Goal: Task Accomplishment & Management: Use online tool/utility

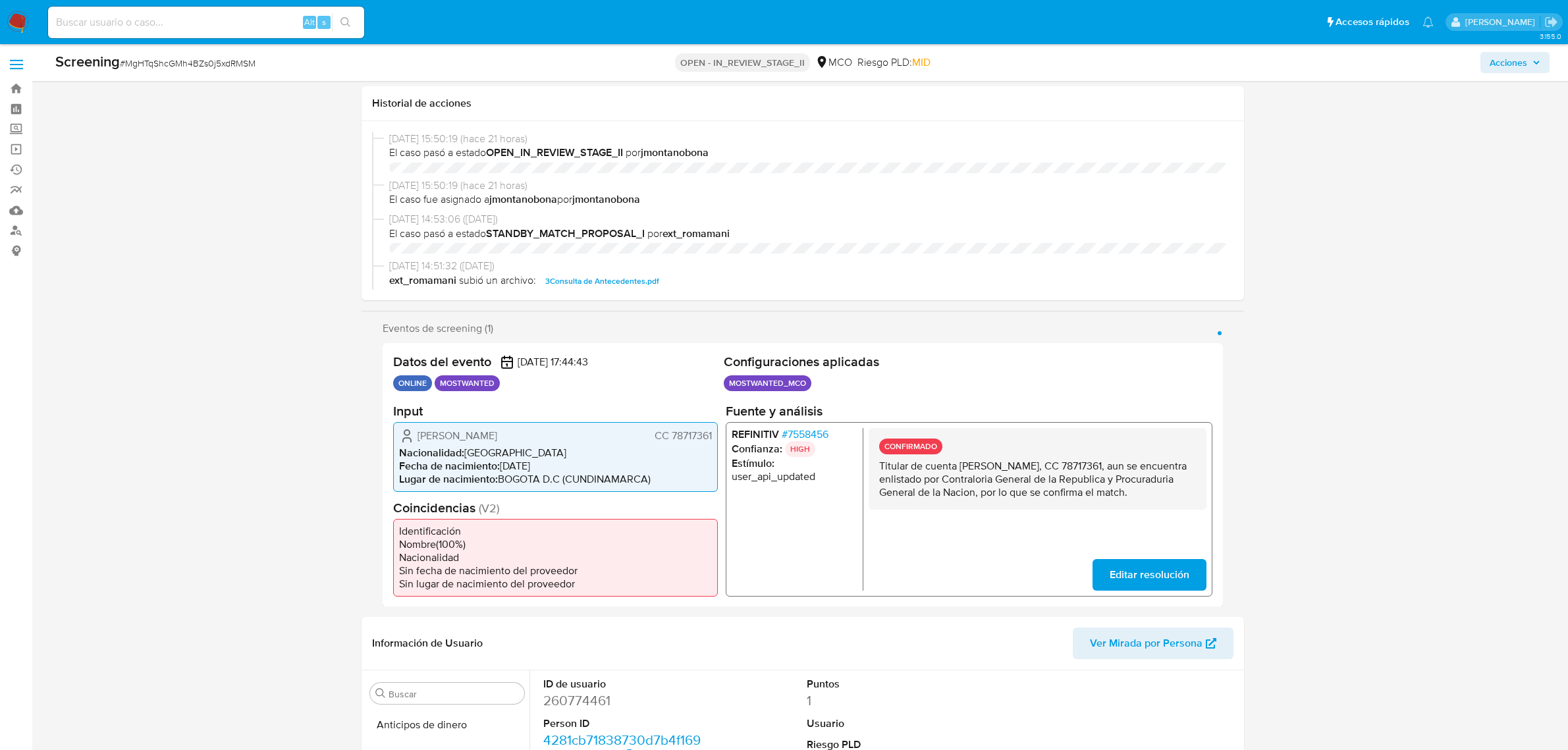
select select "10"
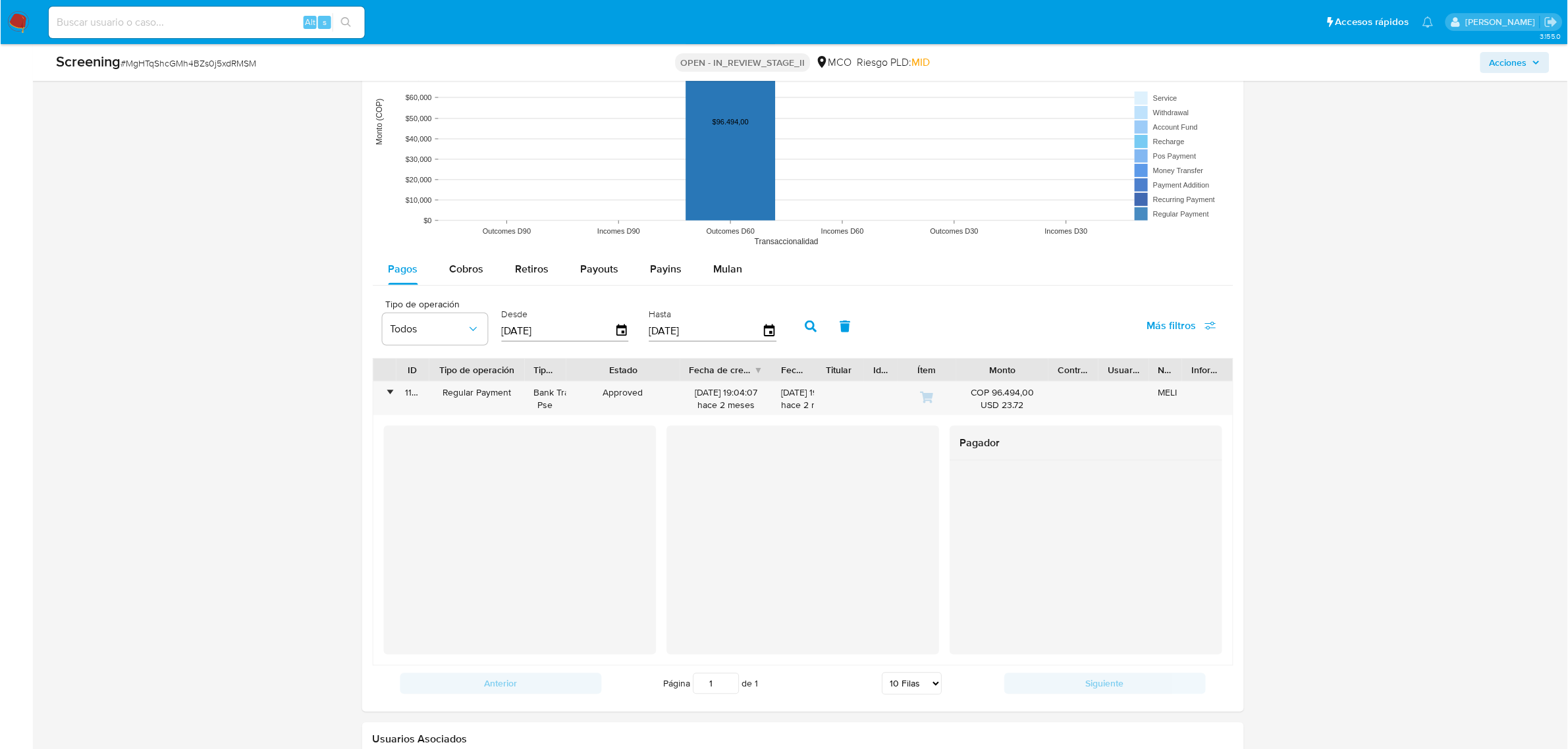
scroll to position [1543, 0]
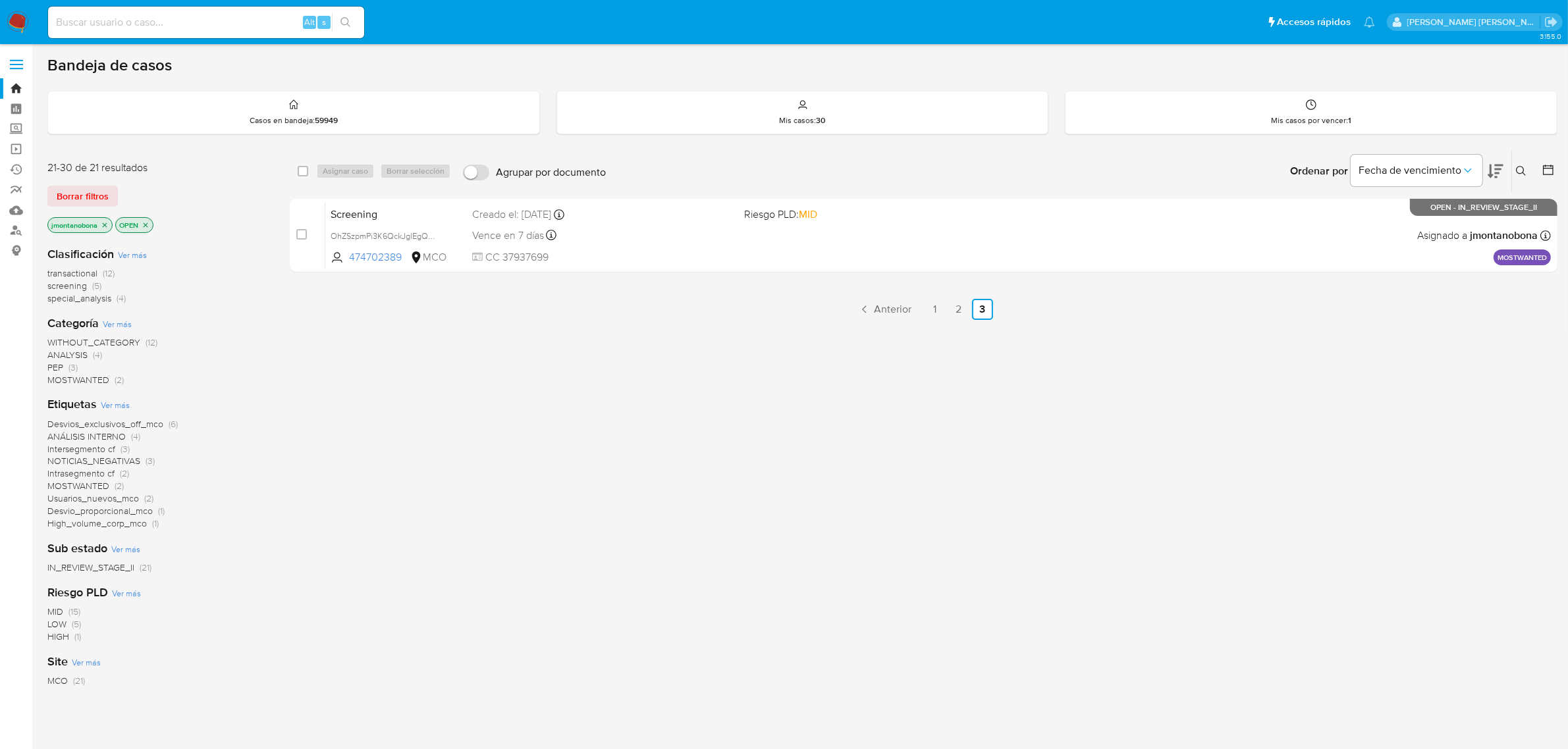
click at [105, 222] on icon "close-filter" at bounding box center [104, 225] width 8 height 8
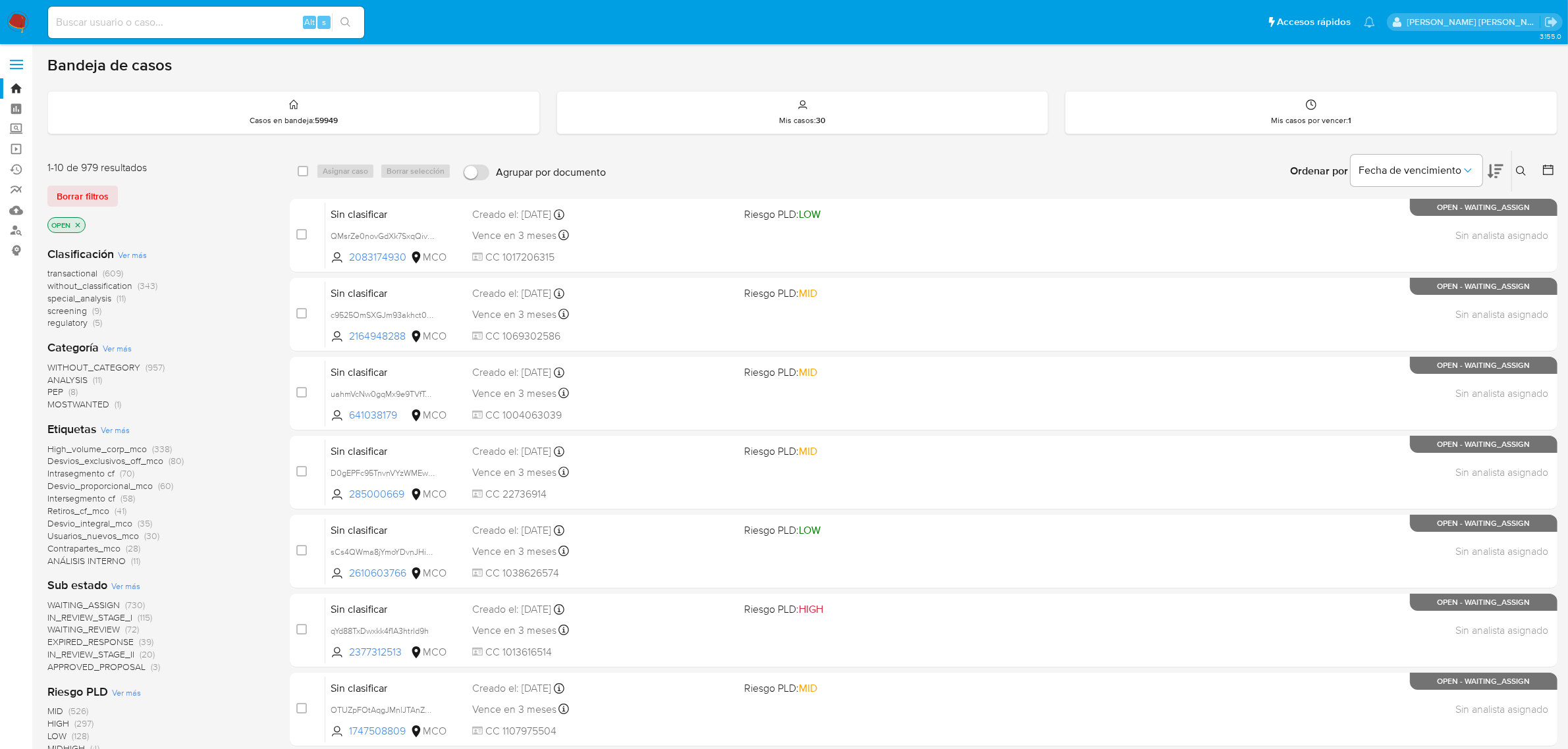
click at [75, 226] on icon "close-filter" at bounding box center [78, 225] width 8 height 8
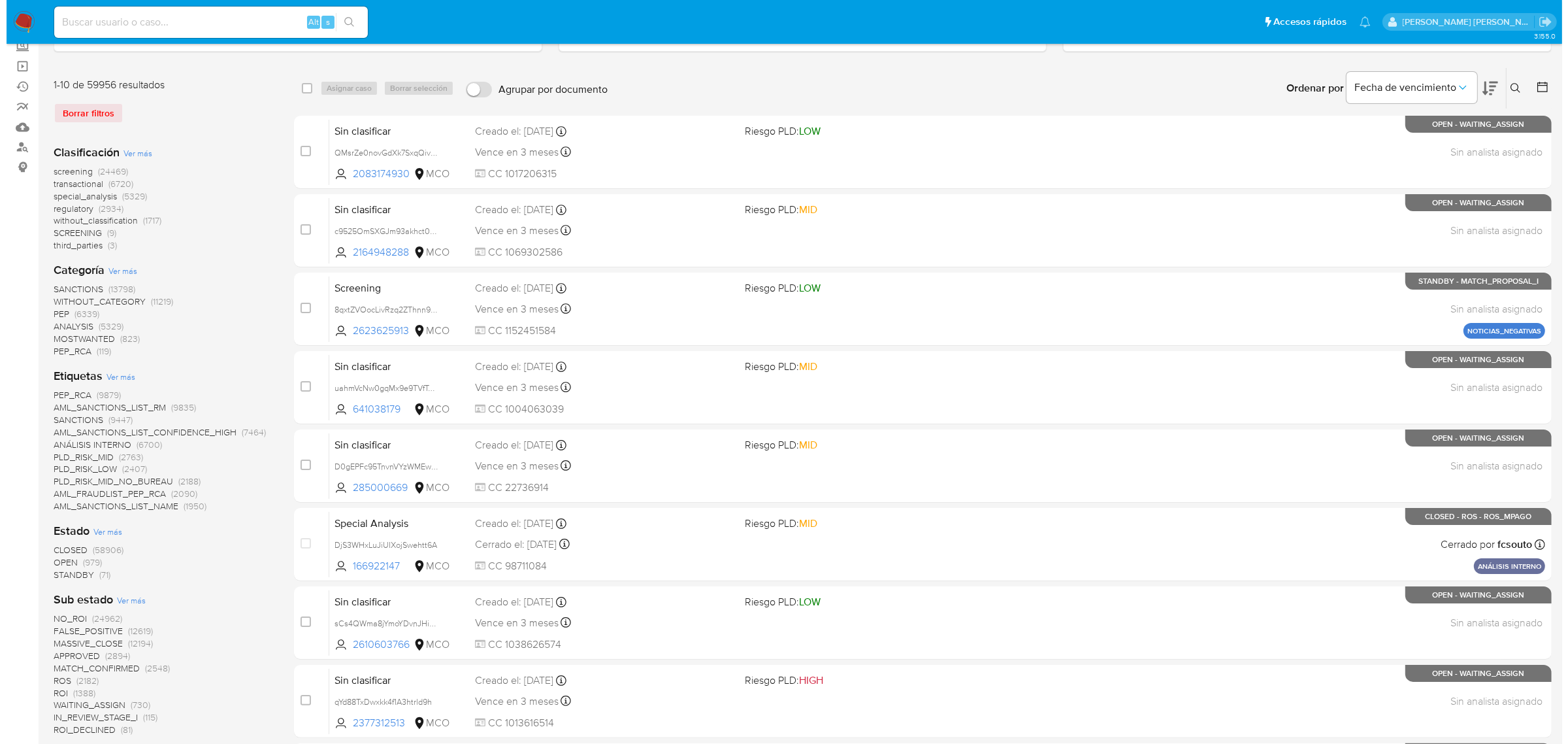
scroll to position [164, 0]
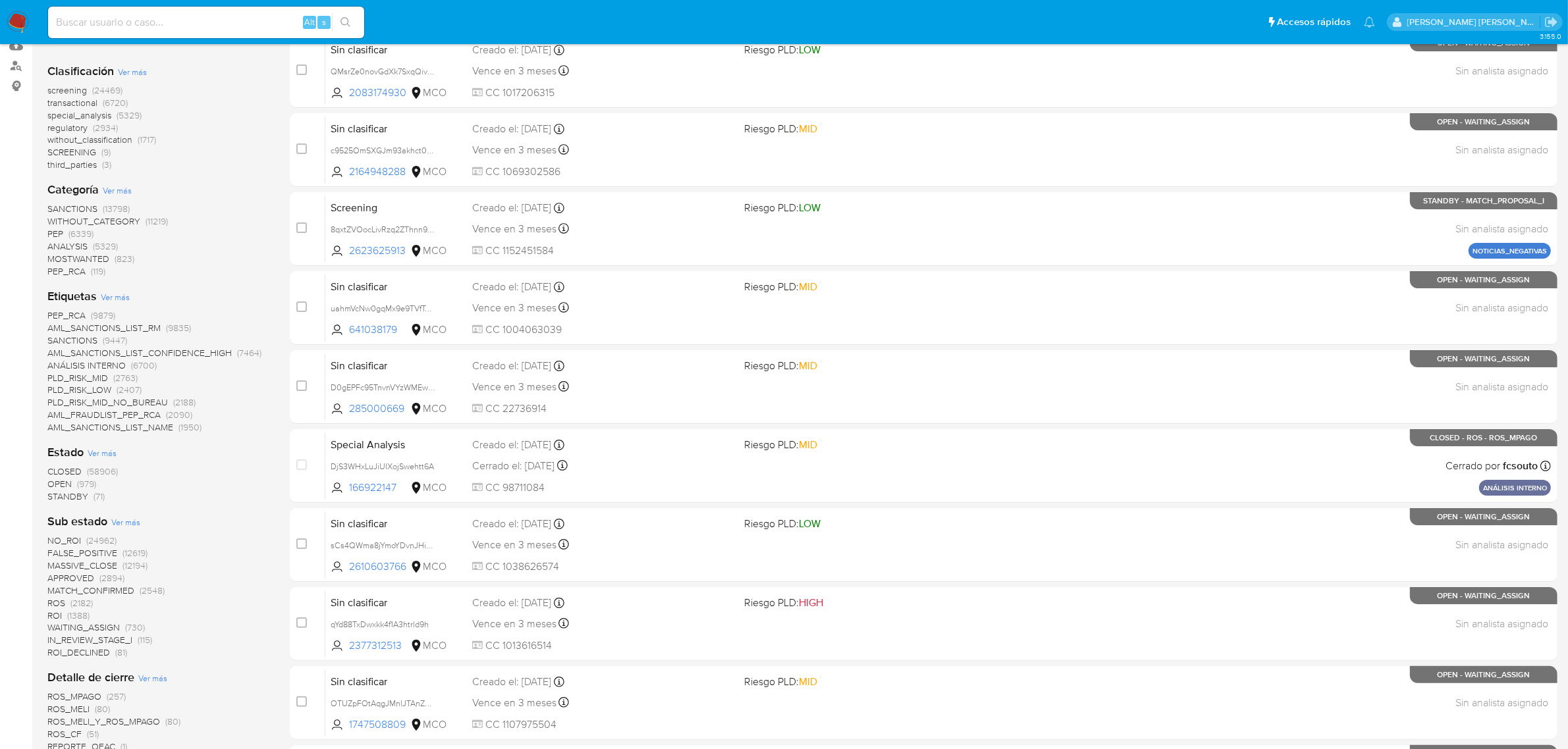
click at [122, 297] on span "Ver más" at bounding box center [115, 296] width 29 height 12
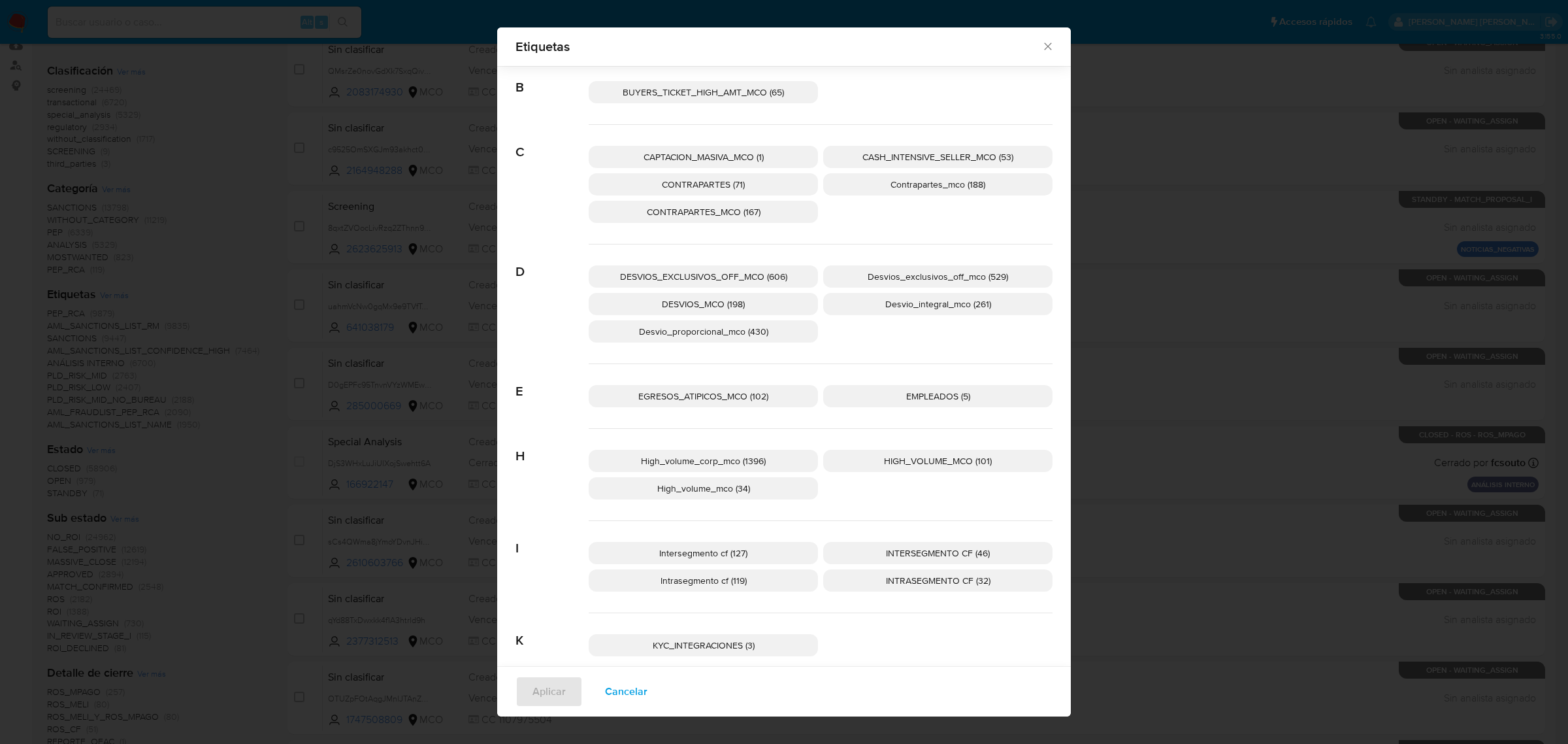
scroll to position [399, 0]
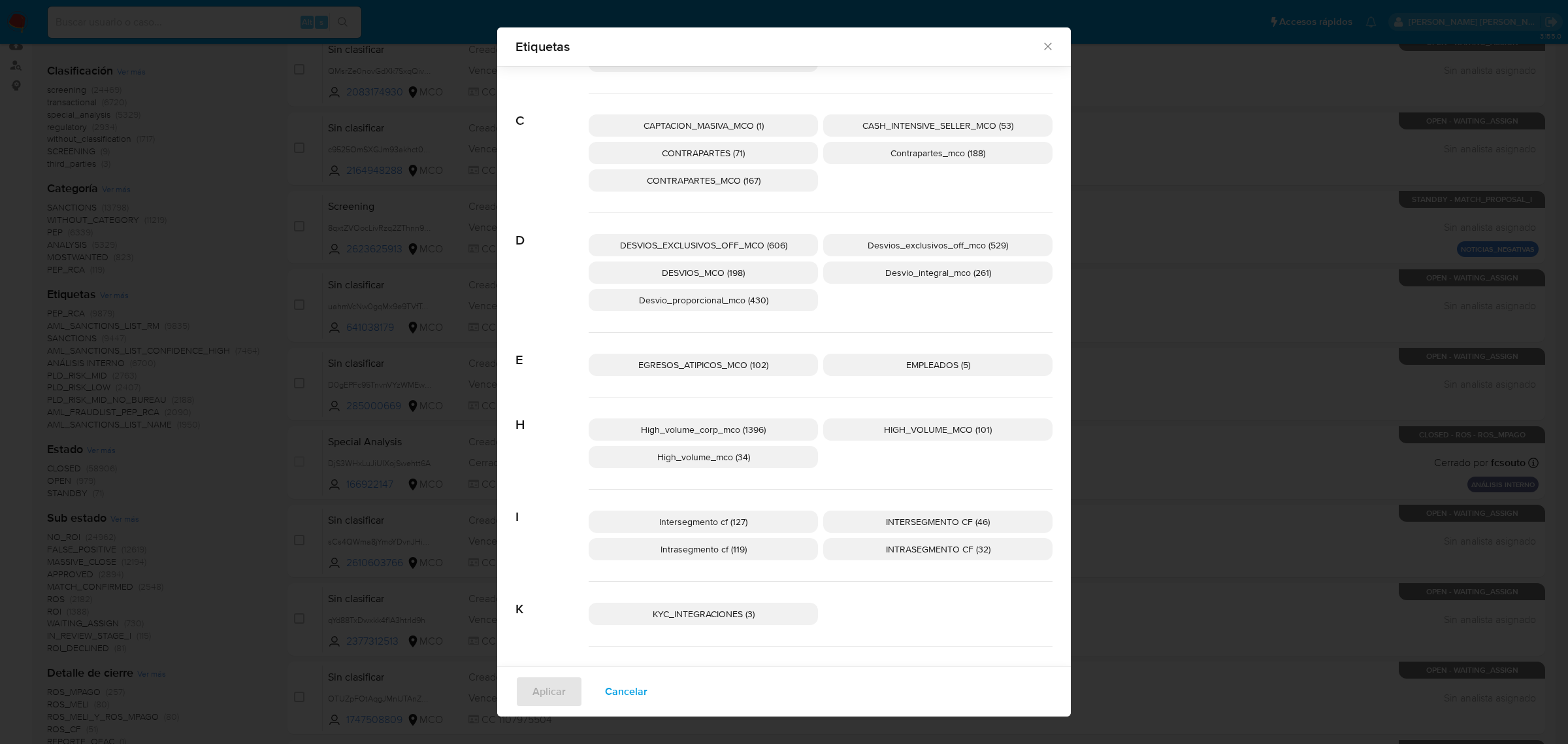
click at [763, 425] on p "High_volume_corp_mco (1396)" at bounding box center [703, 429] width 230 height 23
click at [919, 427] on span "HIGH_VOLUME_MCO (101)" at bounding box center [937, 429] width 107 height 13
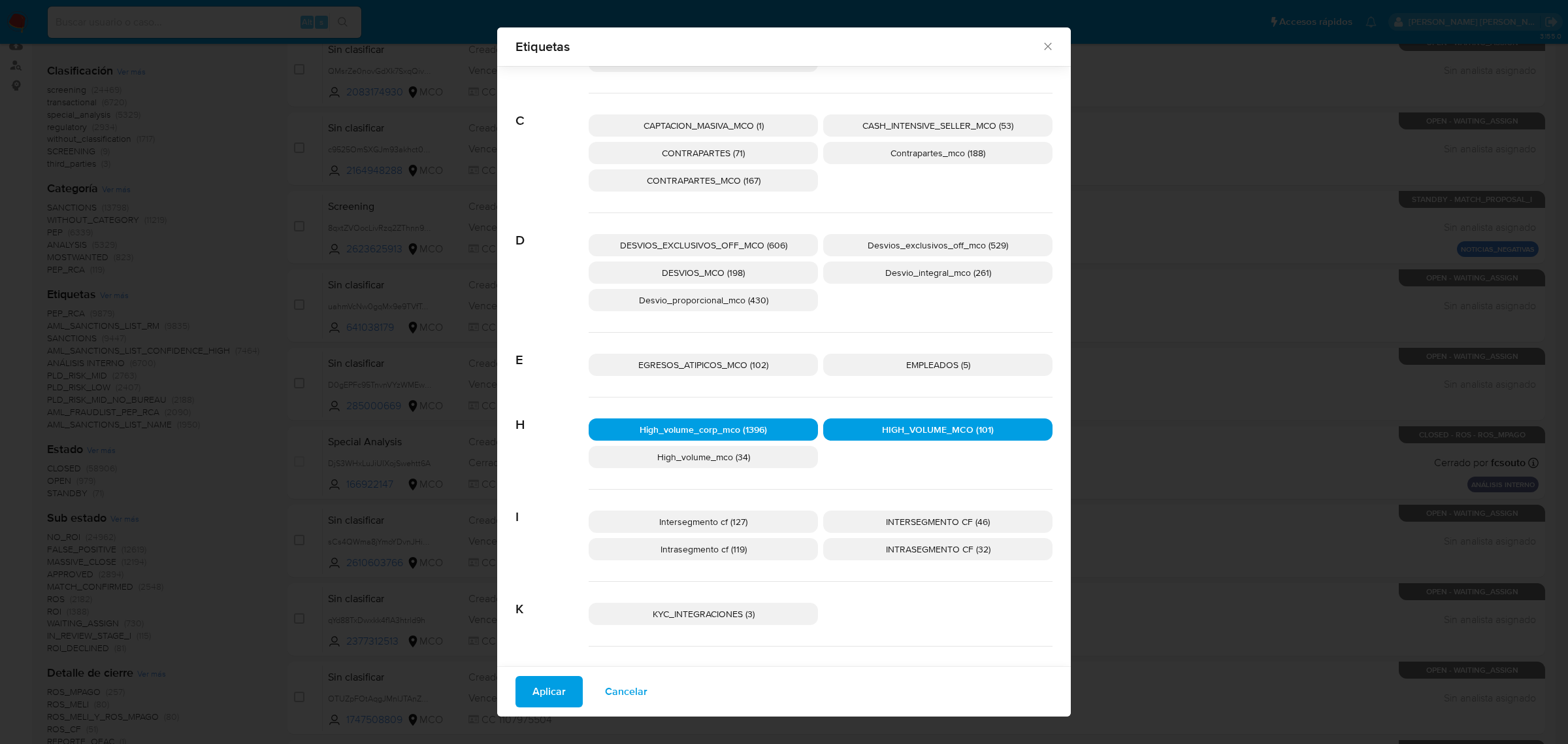
click at [745, 451] on p "High_volume_mco (34)" at bounding box center [703, 457] width 230 height 23
click at [557, 684] on span "Aplicar" at bounding box center [549, 691] width 33 height 29
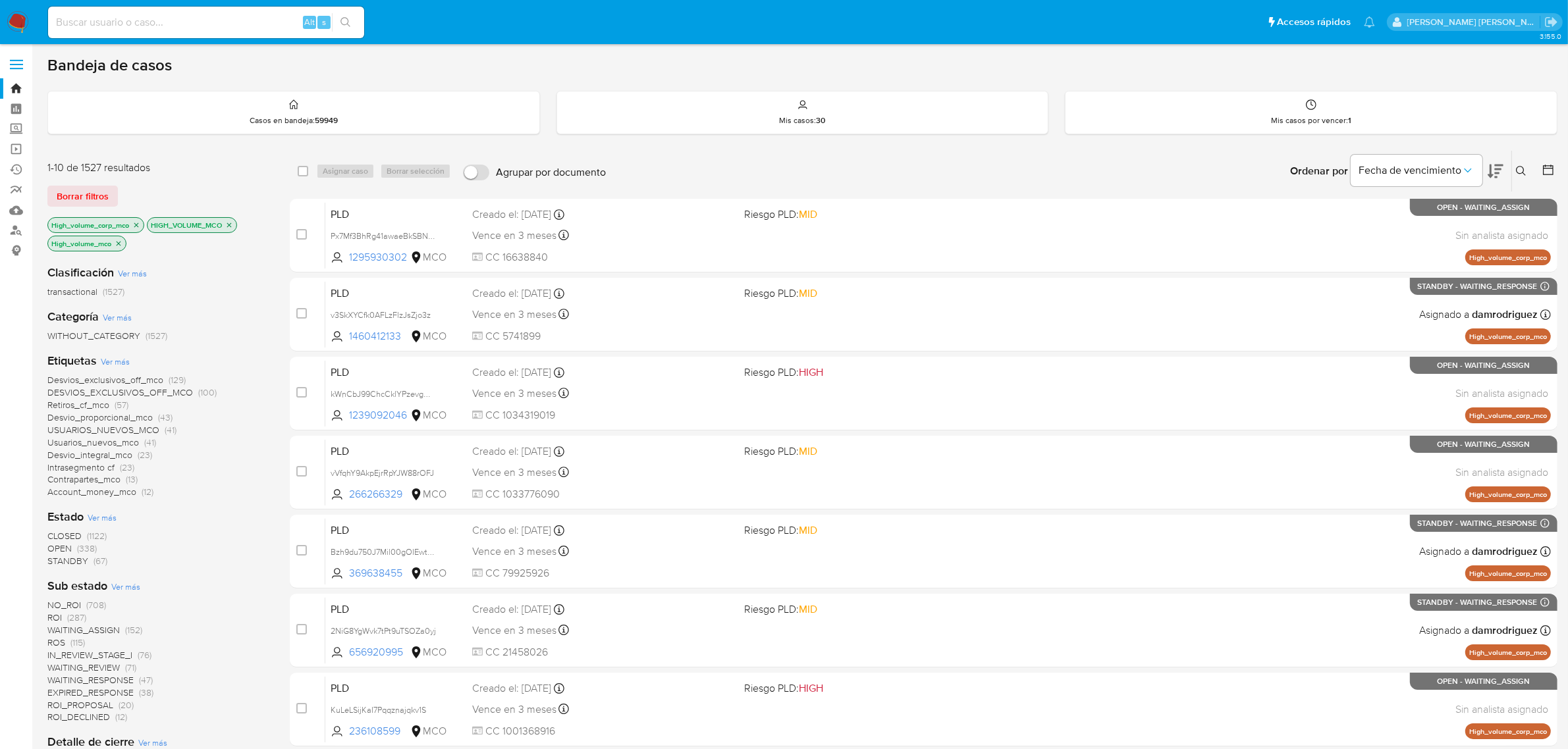
click at [1548, 169] on icon at bounding box center [1548, 169] width 13 height 13
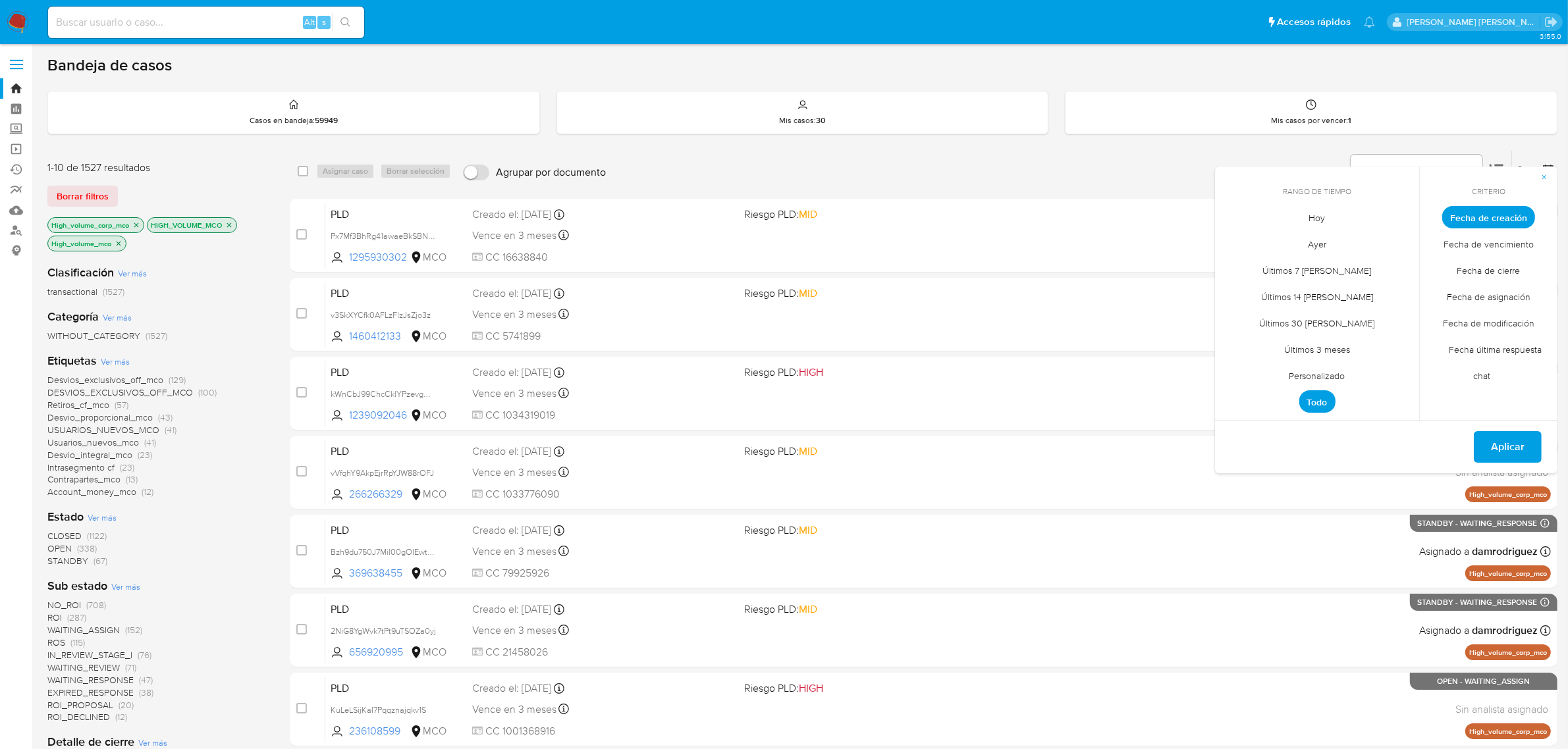
click at [1329, 366] on span "Personalizado" at bounding box center [1317, 376] width 84 height 27
click at [1336, 294] on button "1" at bounding box center [1343, 290] width 21 height 21
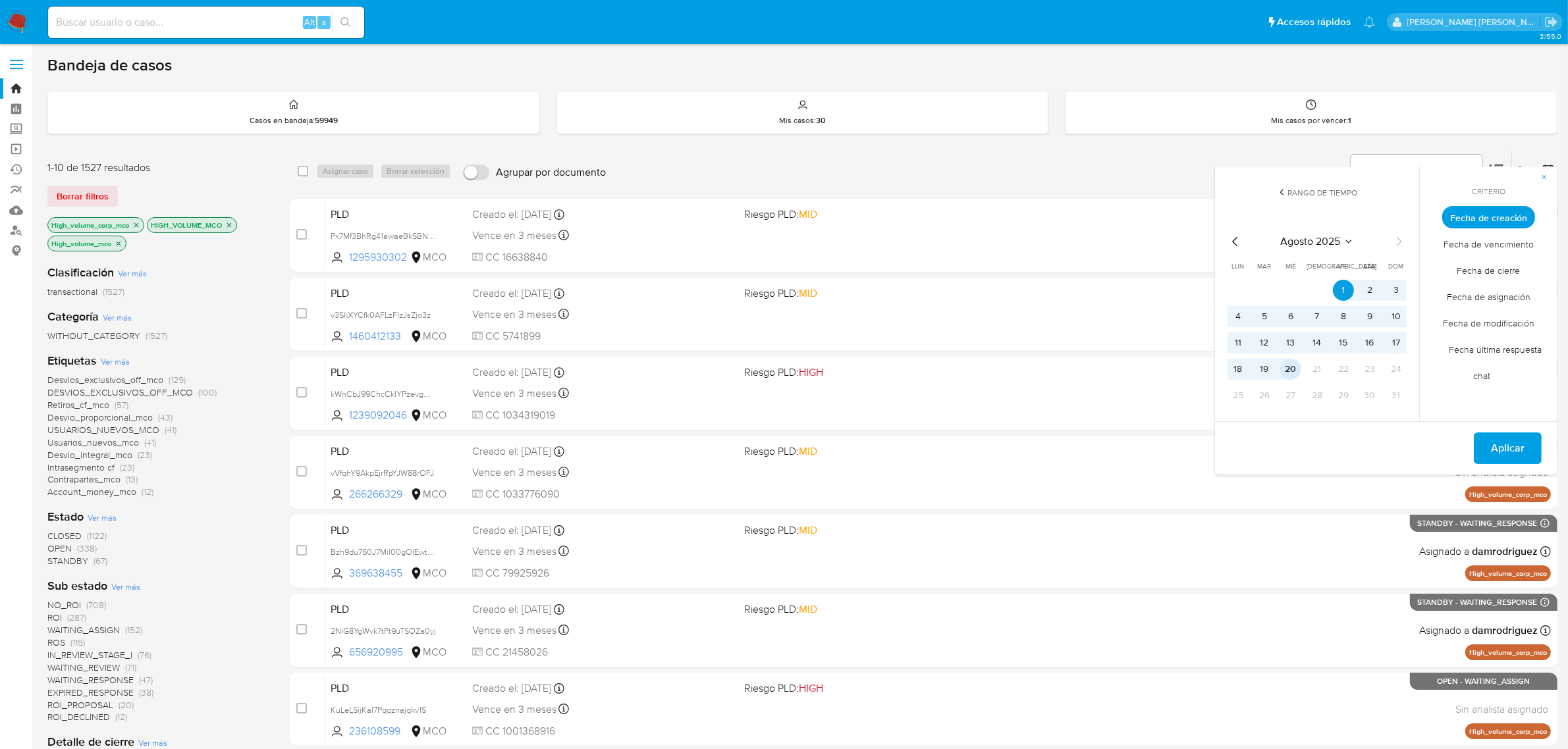
click at [1295, 370] on button "20" at bounding box center [1290, 369] width 21 height 21
click at [1495, 445] on span "Aplicar" at bounding box center [1508, 448] width 34 height 29
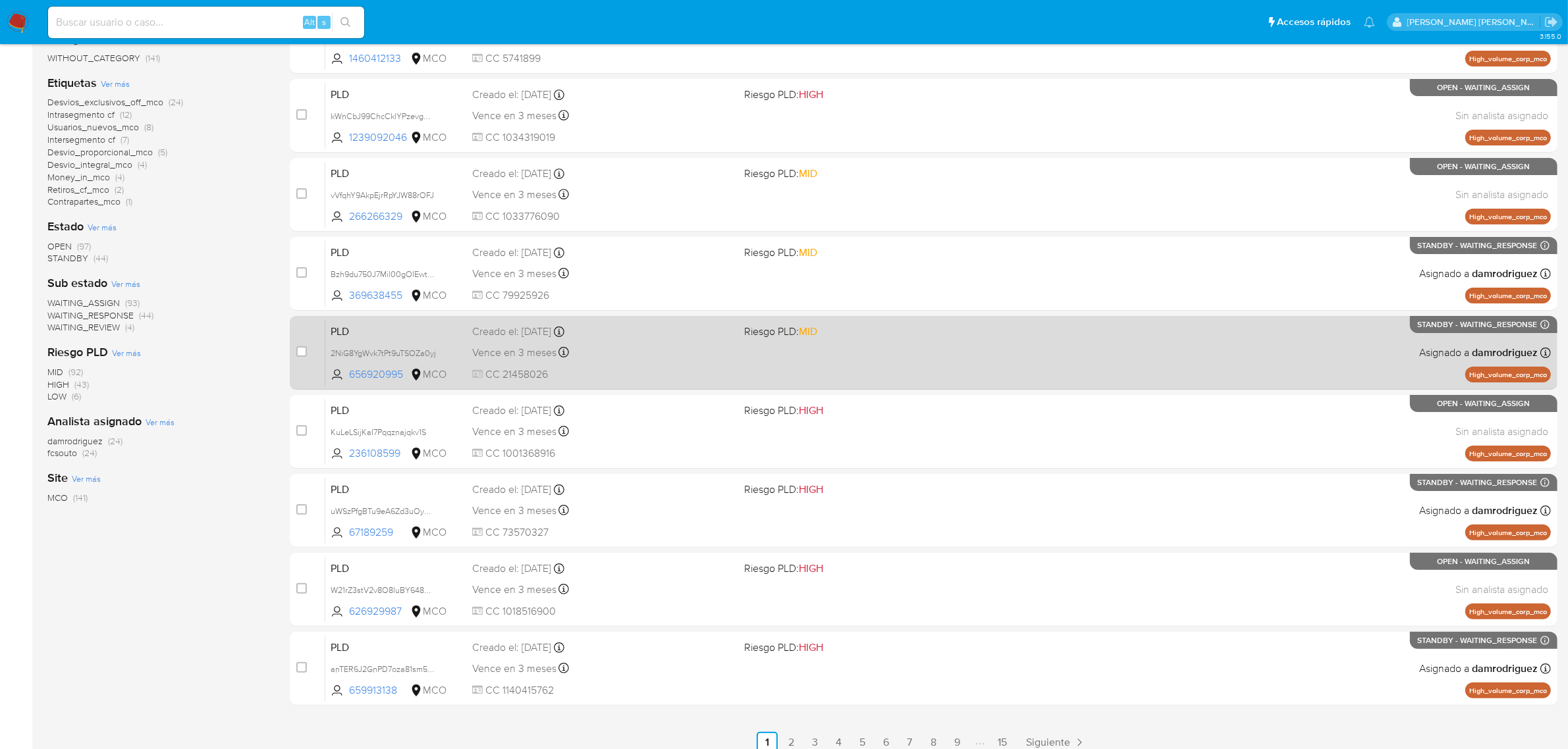
scroll to position [288, 0]
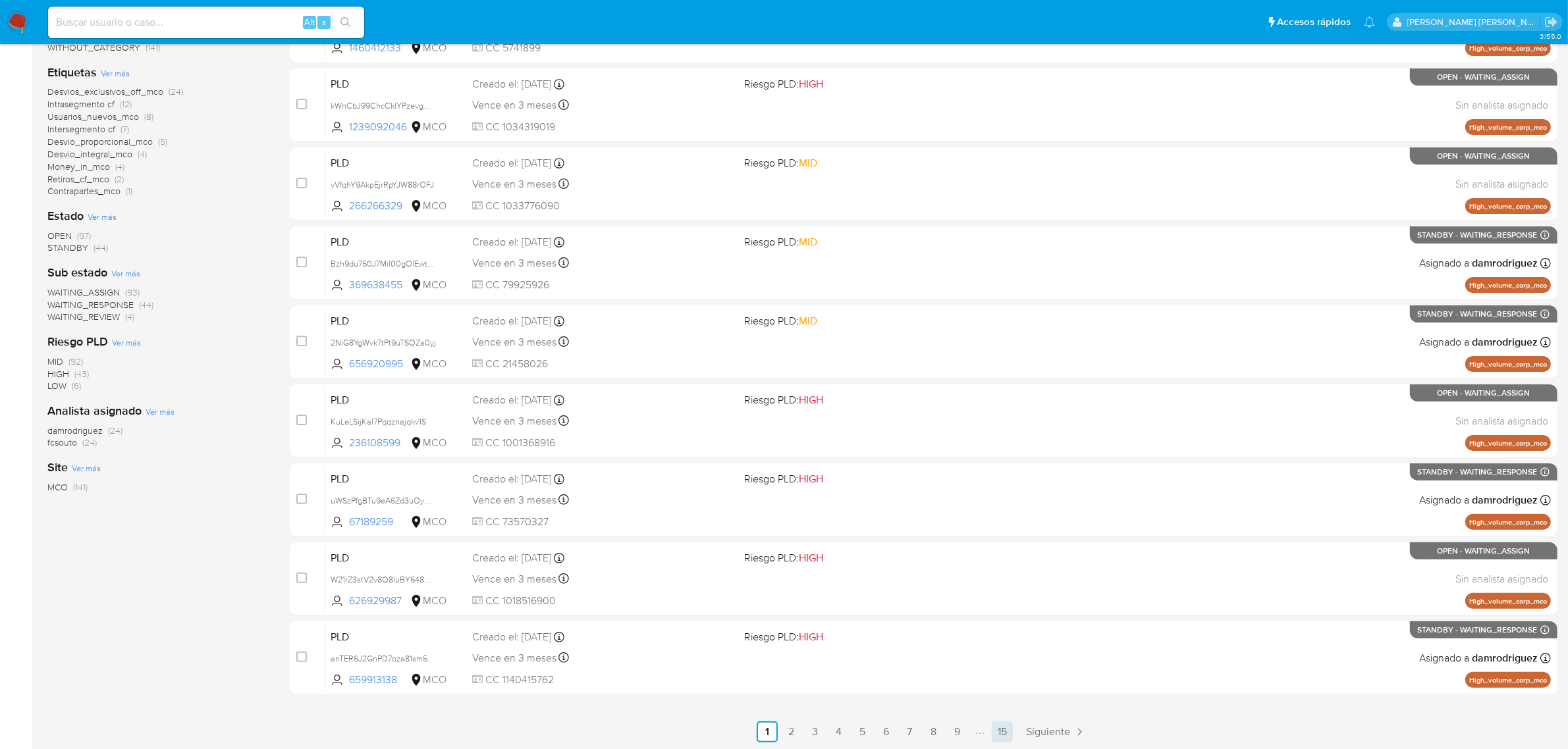
click at [1008, 725] on link "15" at bounding box center [1002, 732] width 21 height 21
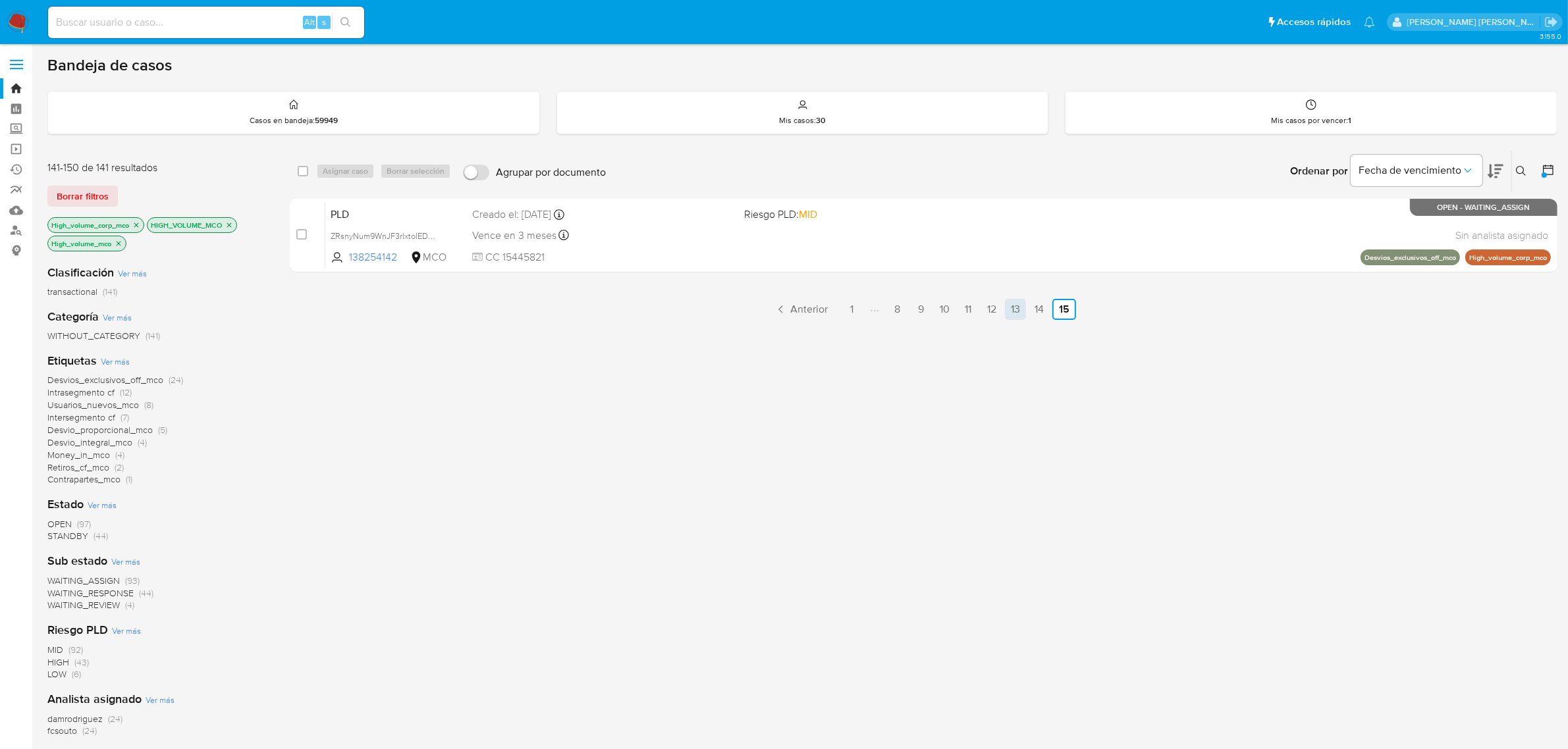
click at [1016, 304] on link "13" at bounding box center [1015, 309] width 21 height 21
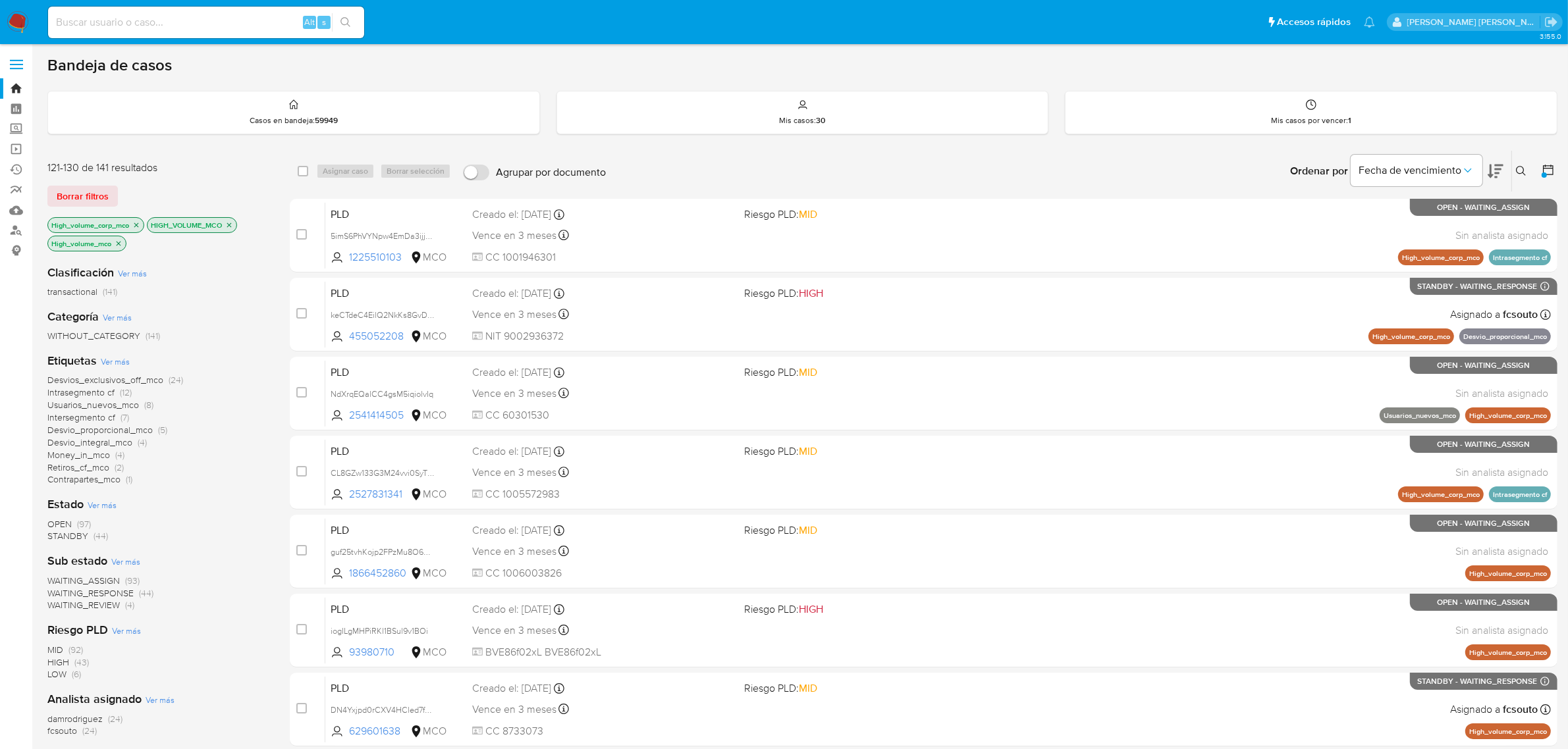
click at [232, 224] on icon "close-filter" at bounding box center [229, 225] width 5 height 5
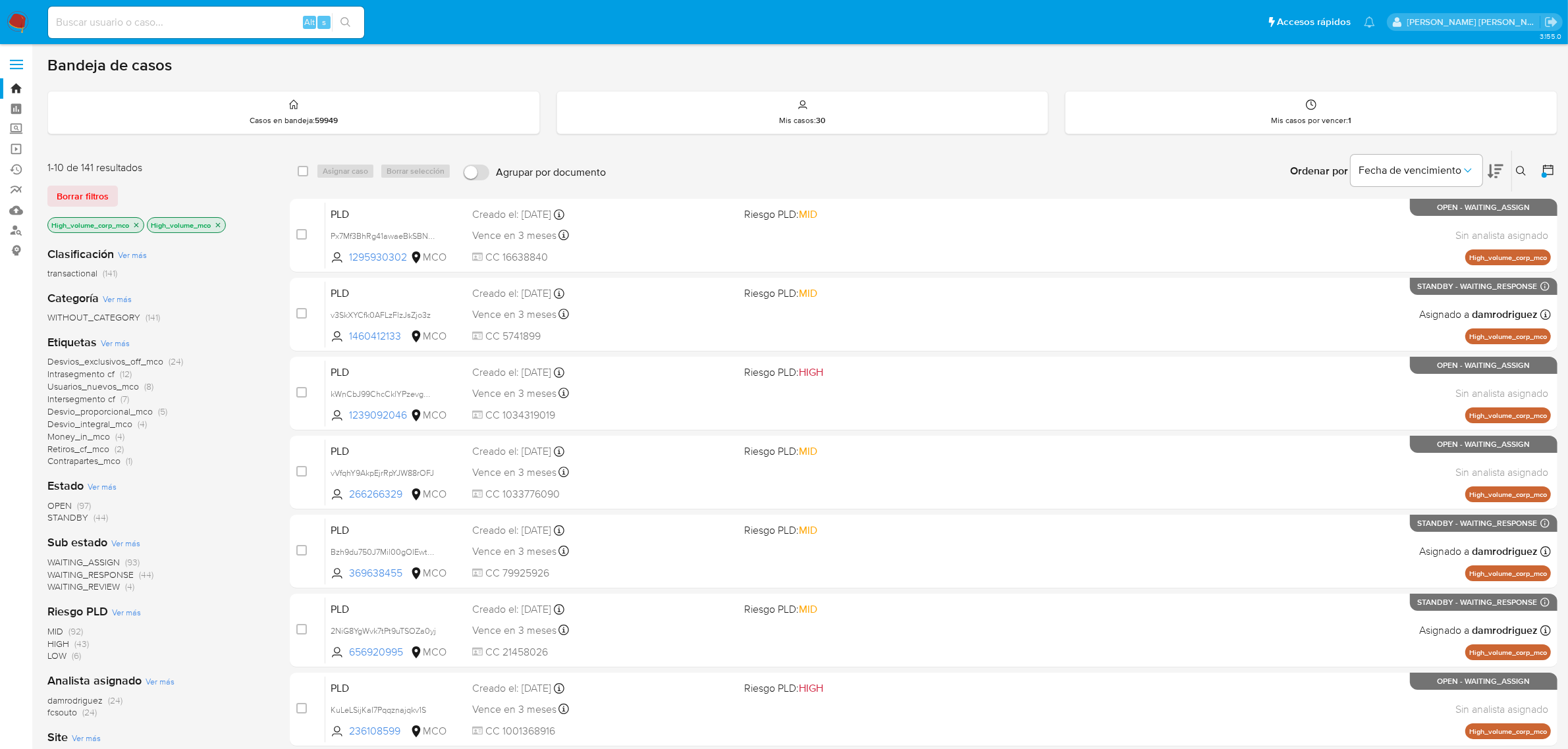
click at [222, 224] on icon "close-filter" at bounding box center [218, 225] width 8 height 8
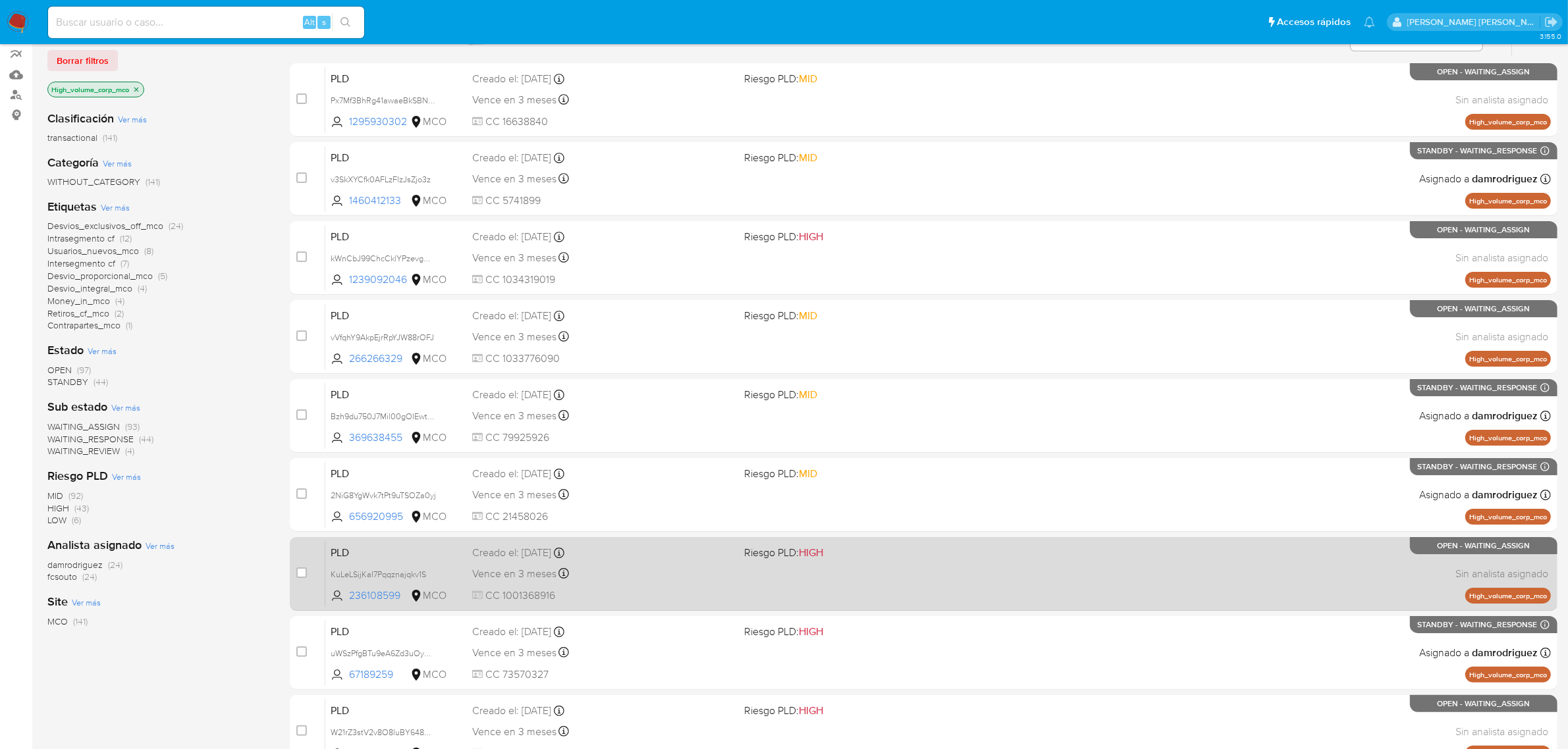
scroll to position [288, 0]
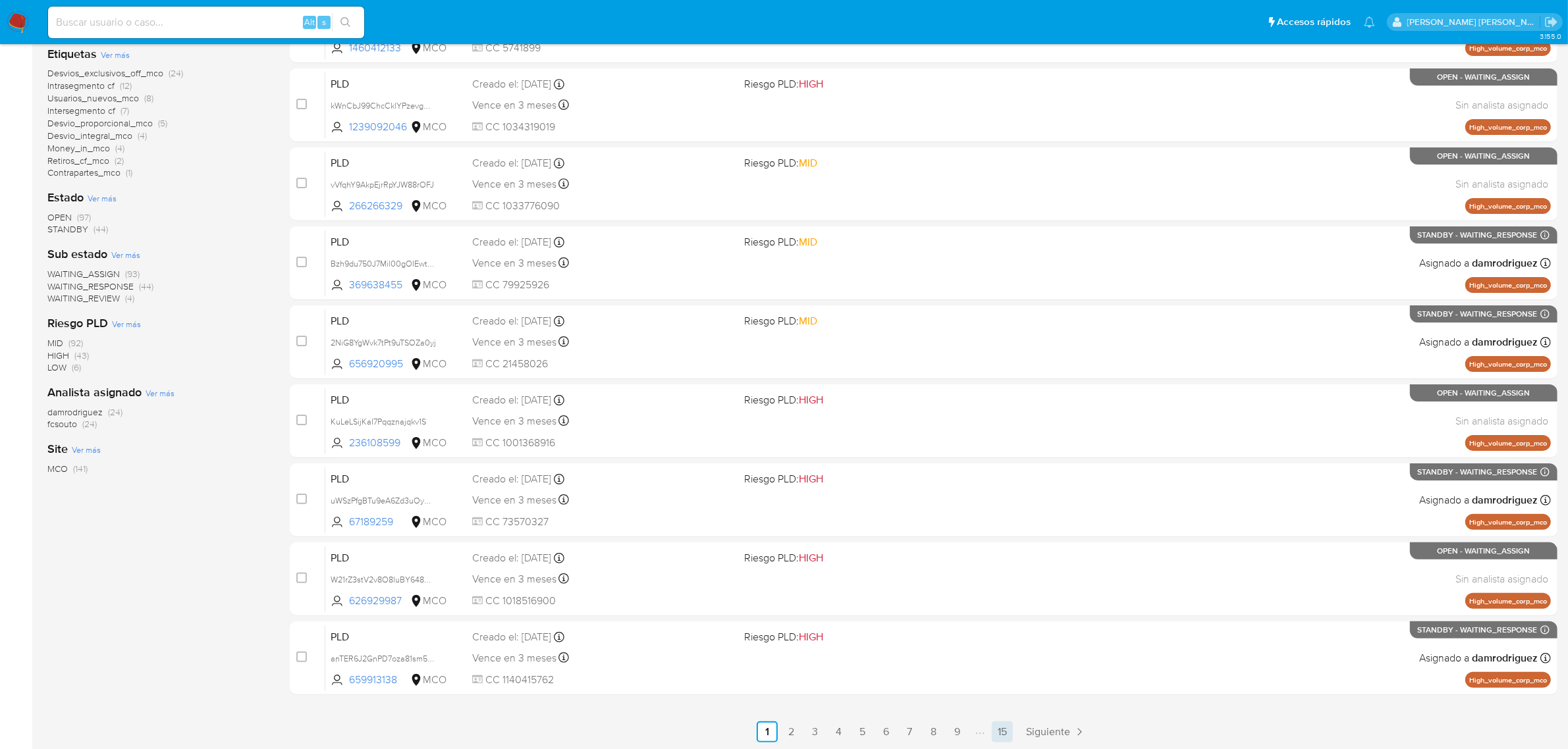
click at [1008, 732] on link "15" at bounding box center [1002, 732] width 21 height 21
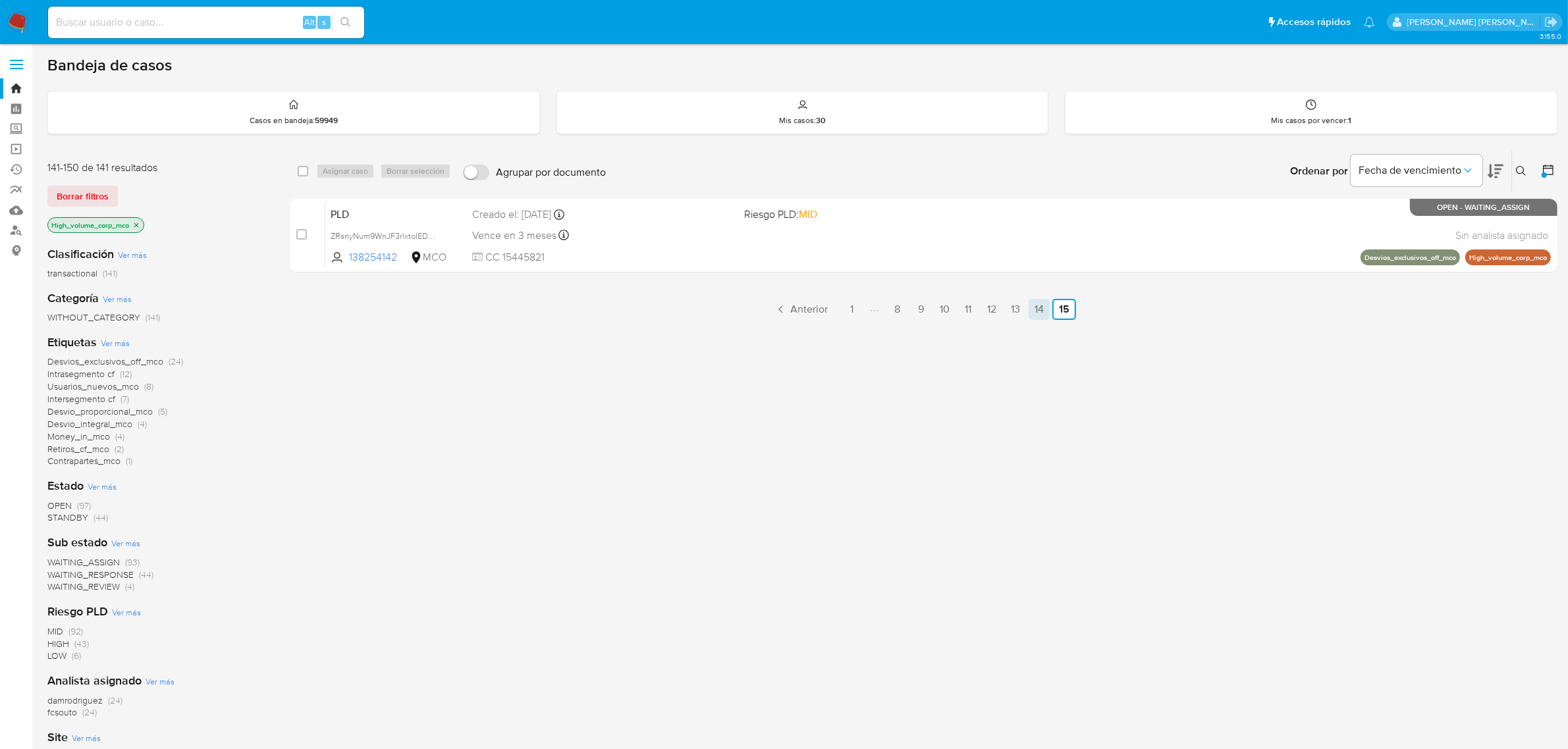
click at [1032, 307] on link "14" at bounding box center [1039, 309] width 21 height 21
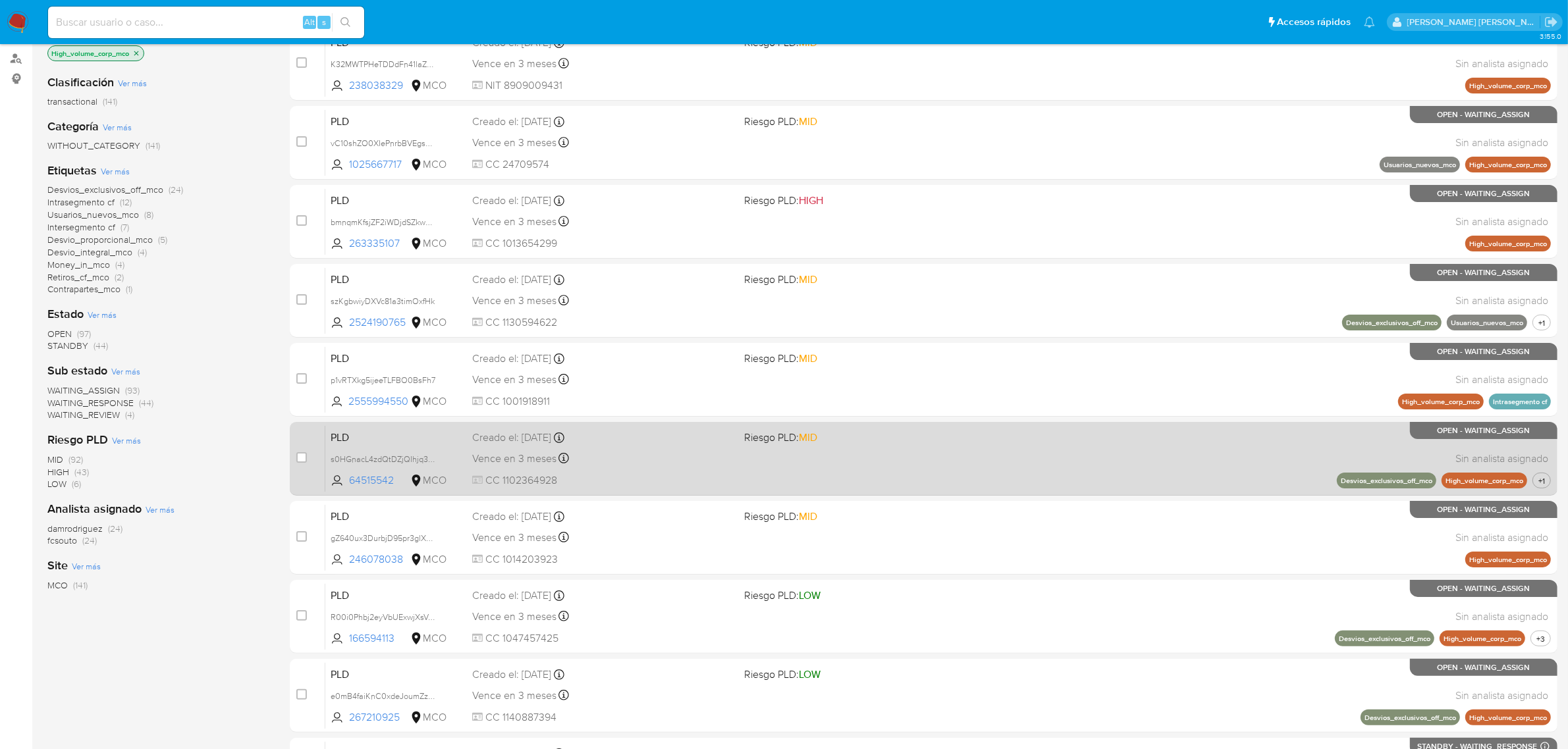
scroll to position [288, 0]
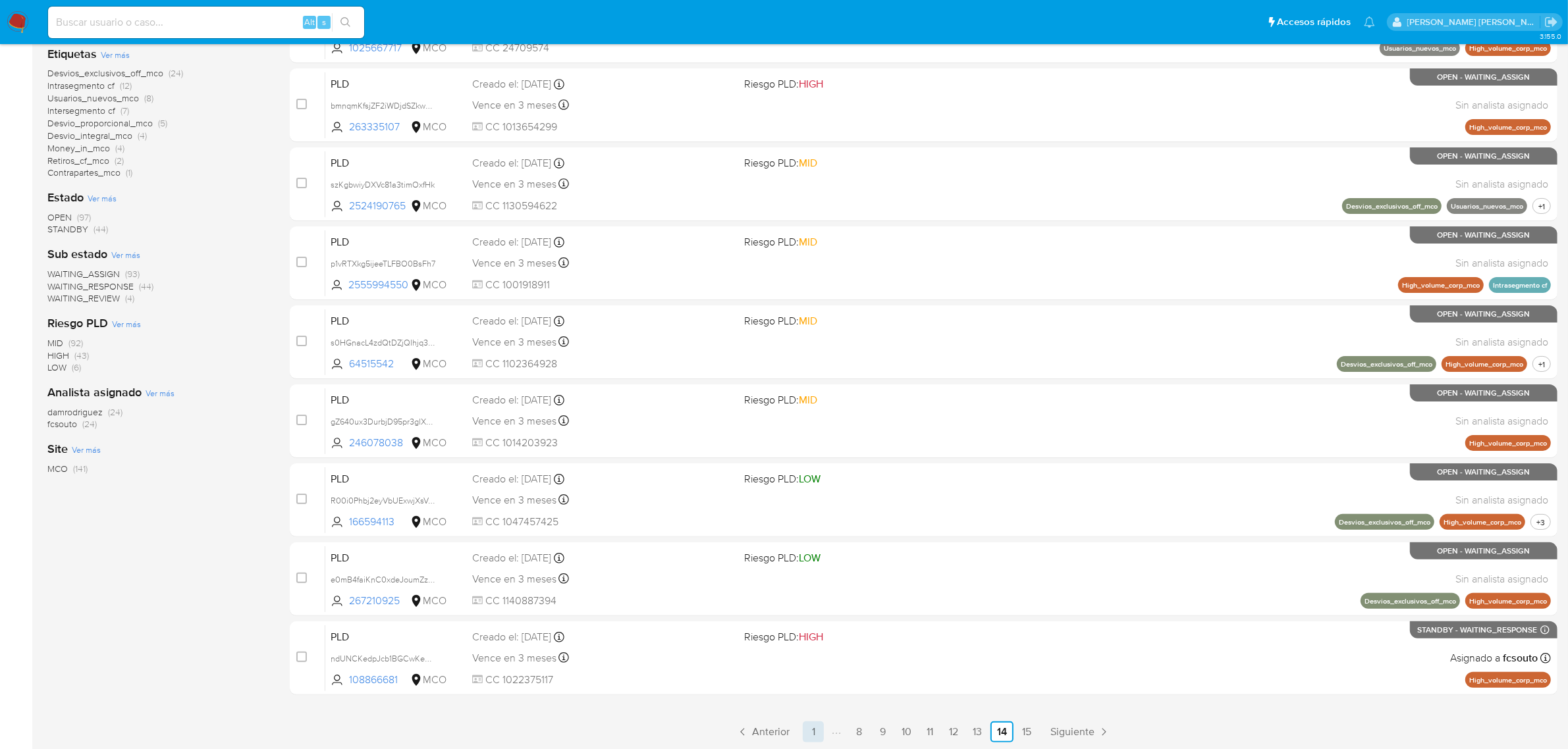
click at [816, 731] on link "1" at bounding box center [813, 732] width 21 height 21
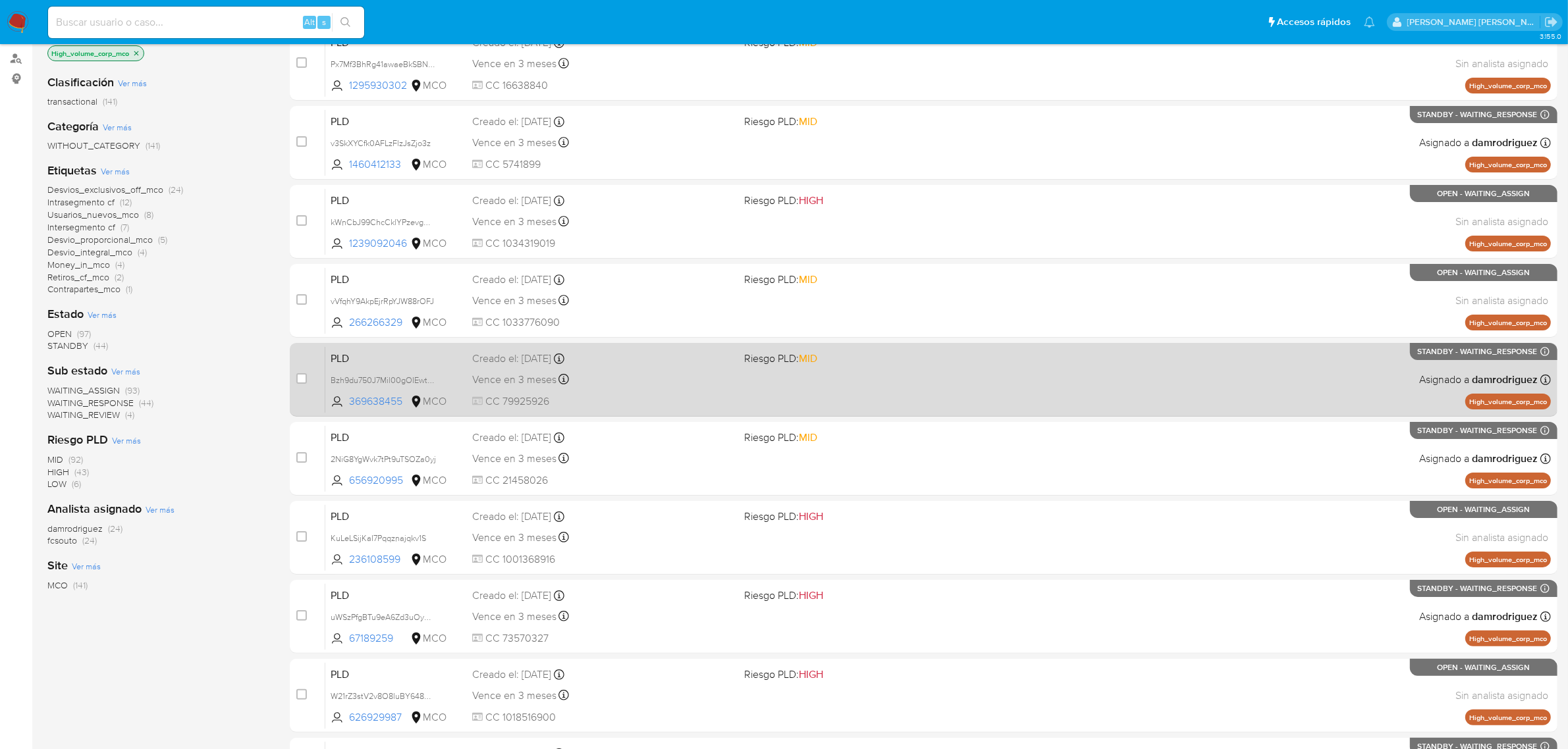
scroll to position [288, 0]
